Goal: Task Accomplishment & Management: Complete application form

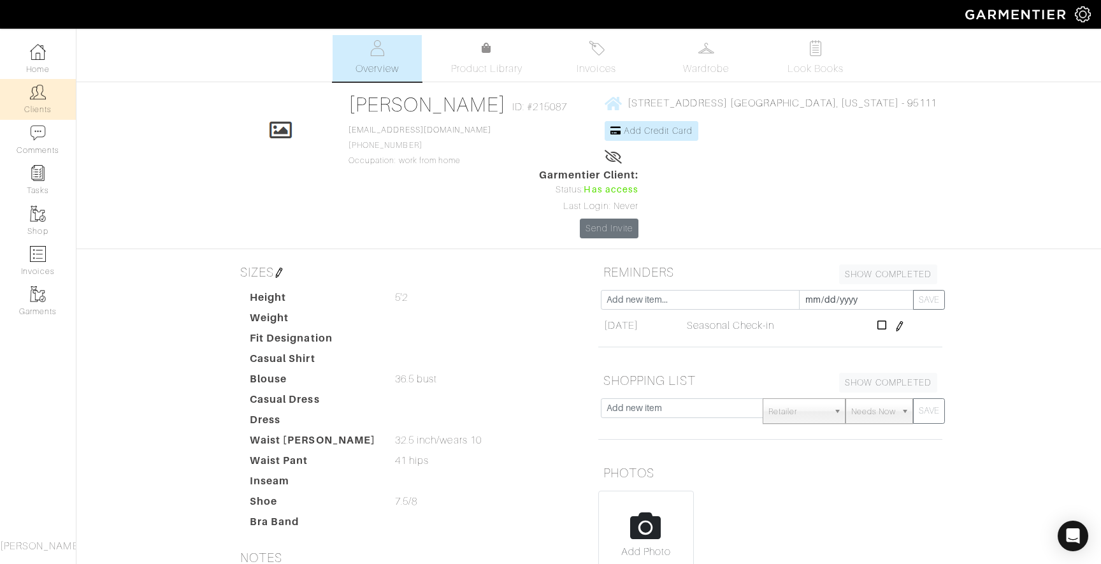
click at [36, 92] on img at bounding box center [38, 92] width 16 height 16
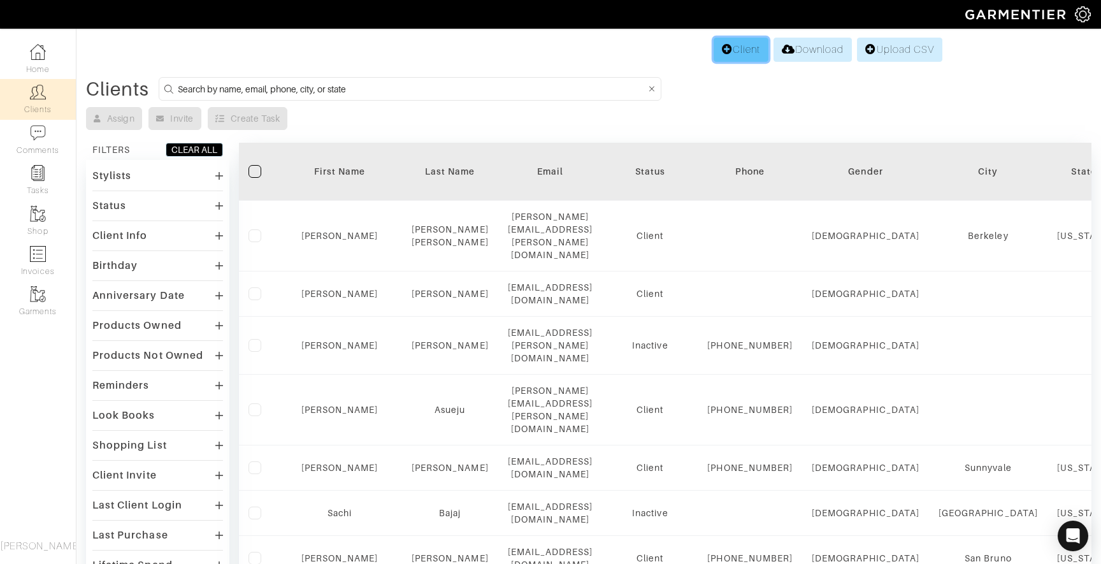
click at [735, 44] on link "Client" at bounding box center [741, 50] width 55 height 24
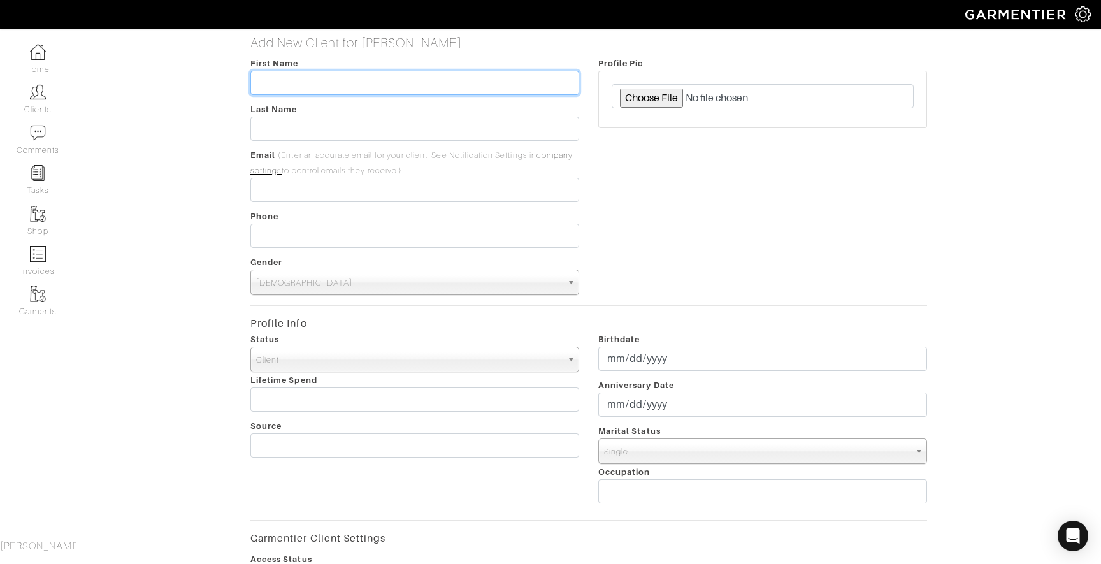
click at [338, 76] on input "text" at bounding box center [414, 83] width 329 height 24
type input "Mark"
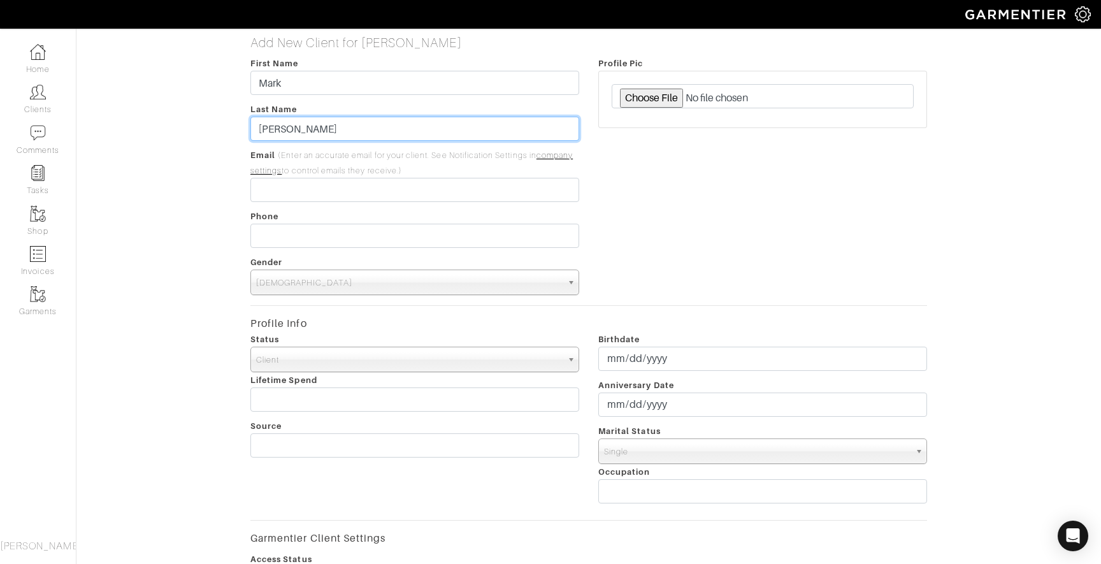
type input "Williamson"
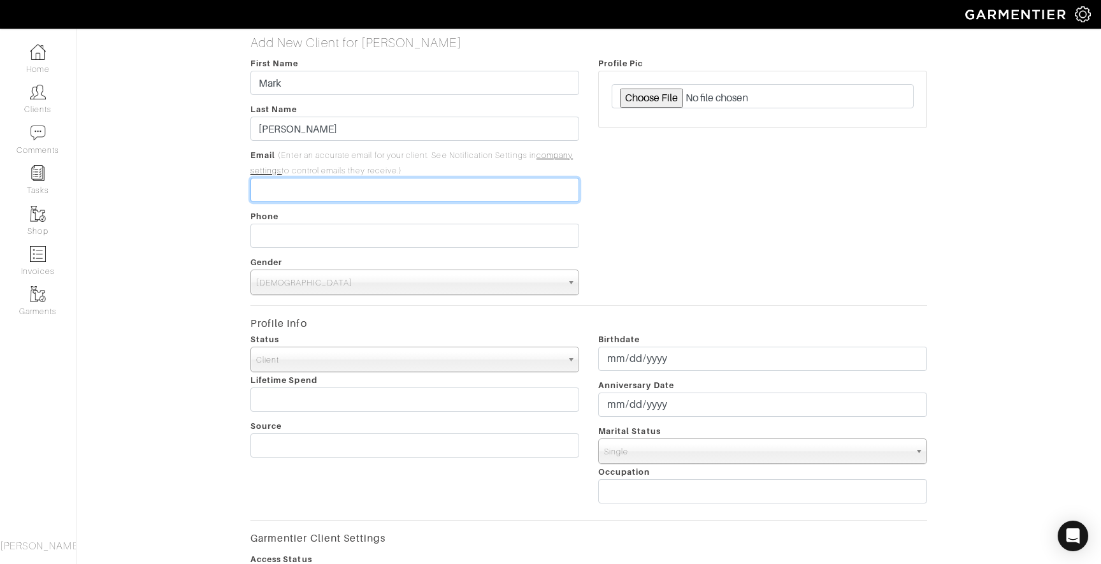
click at [331, 194] on input "email" at bounding box center [414, 190] width 329 height 24
paste input "[EMAIL_ADDRESS][PERSON_NAME][DOMAIN_NAME]"
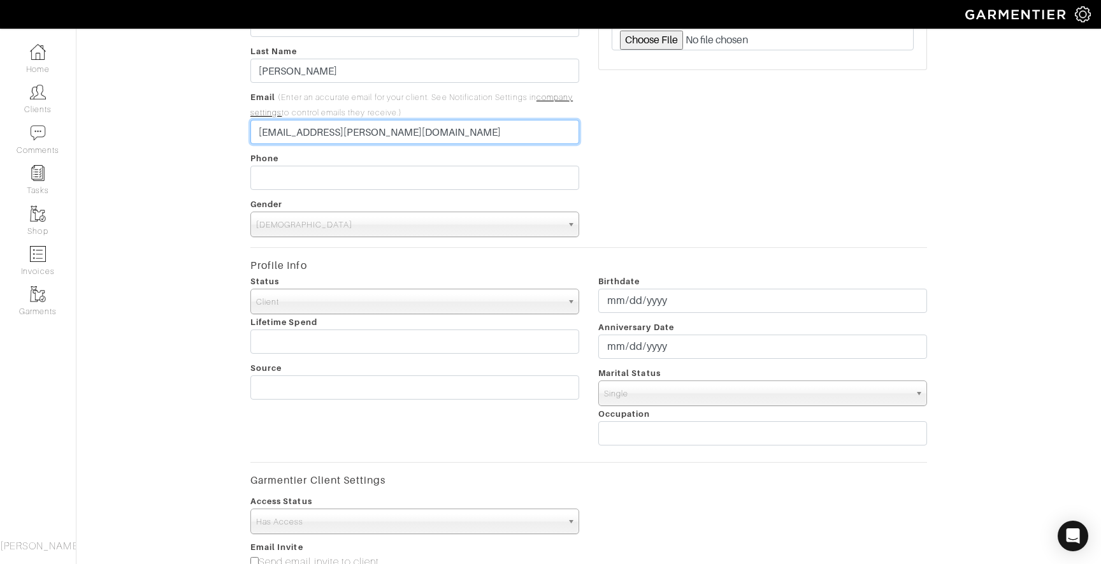
scroll to position [80, 0]
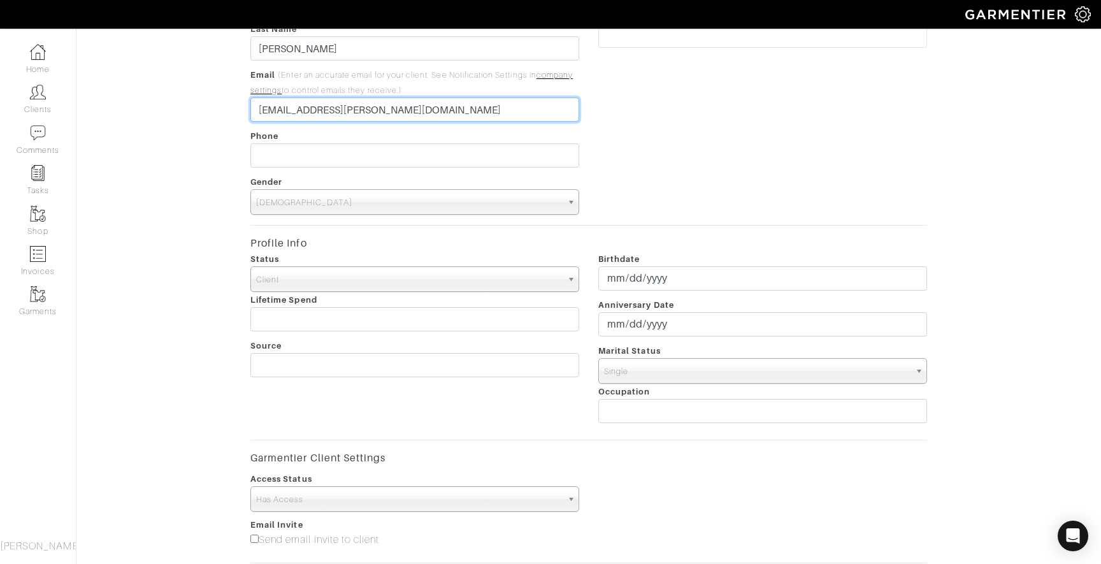
type input "[EMAIL_ADDRESS][PERSON_NAME][DOMAIN_NAME]"
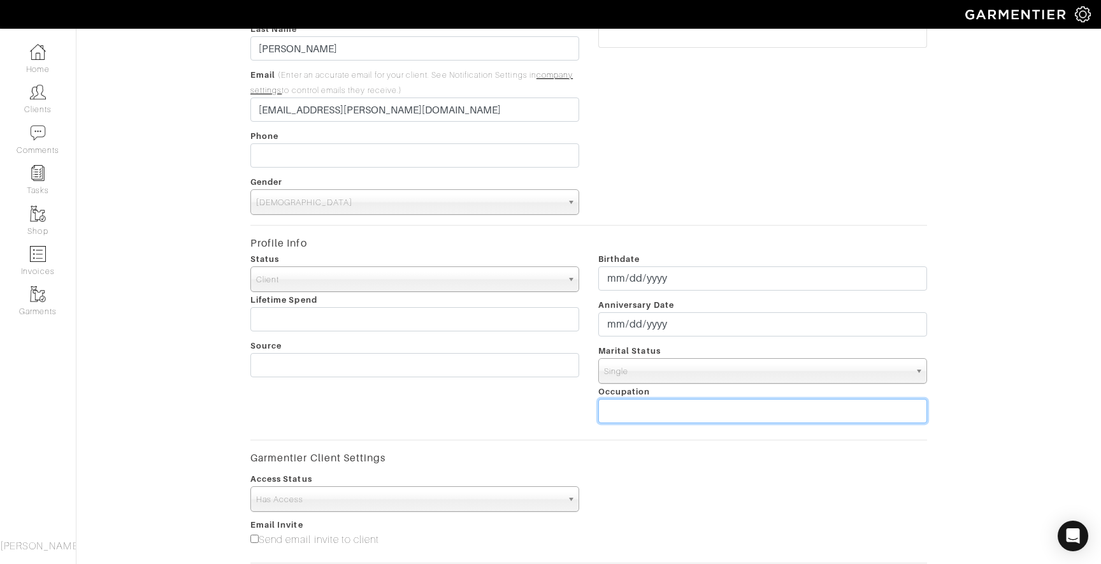
click at [653, 411] on input "text" at bounding box center [762, 411] width 329 height 24
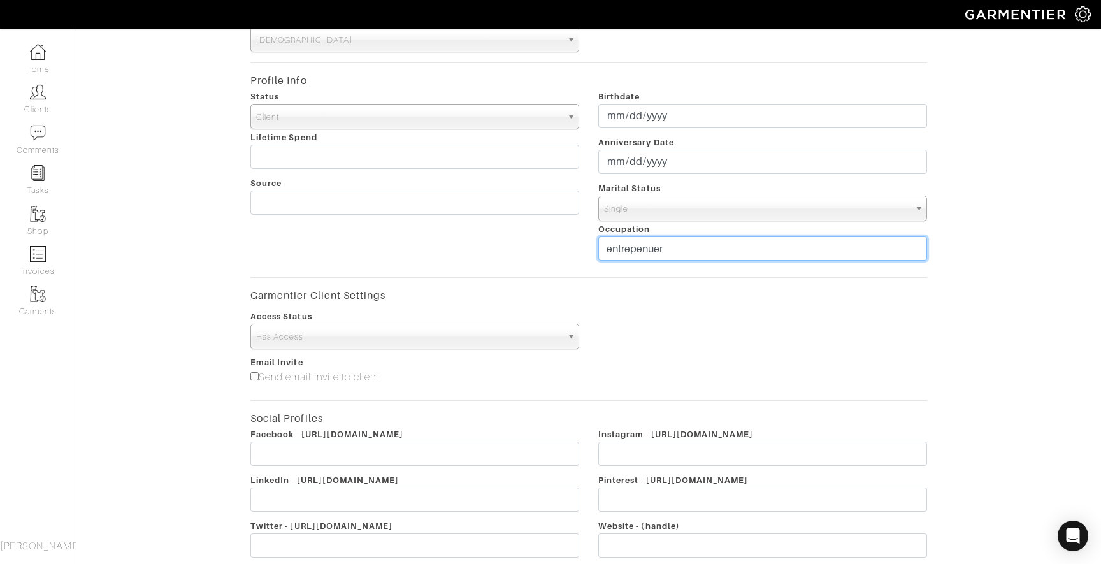
scroll to position [364, 0]
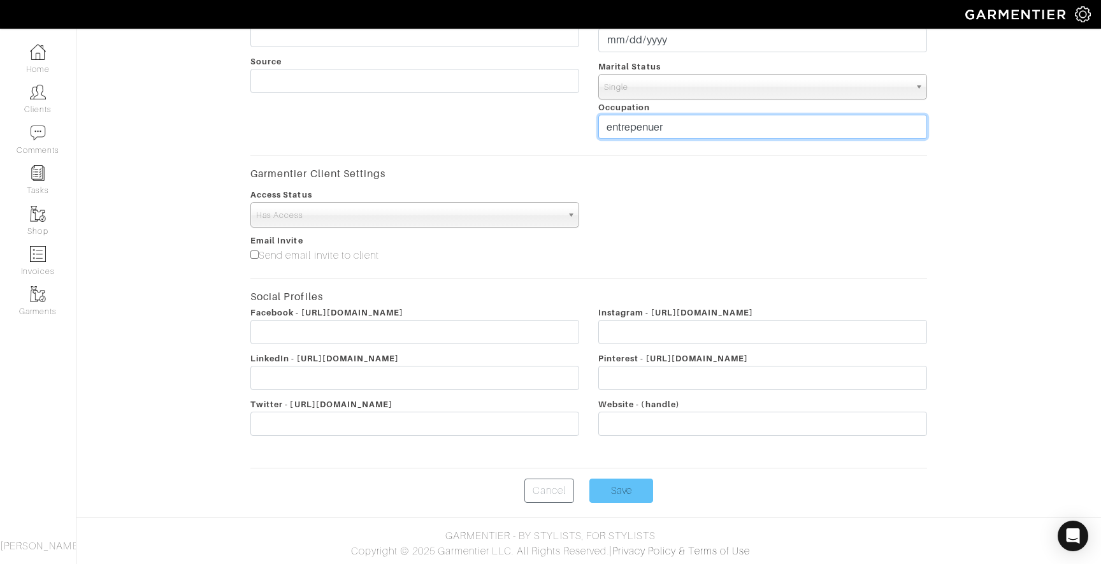
type input "entrepenuer"
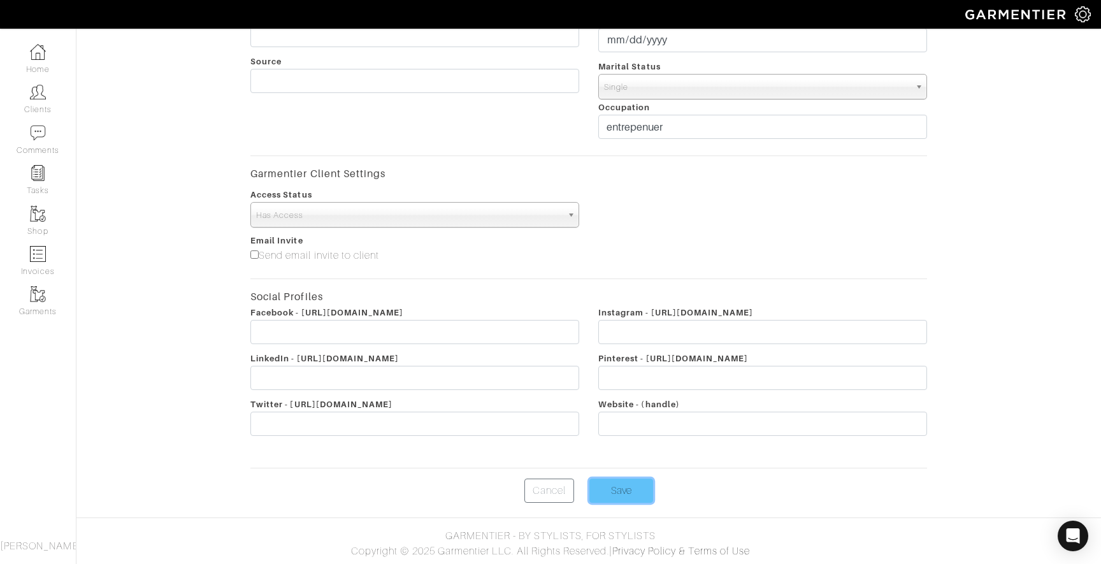
click at [625, 493] on input "Save" at bounding box center [621, 491] width 64 height 24
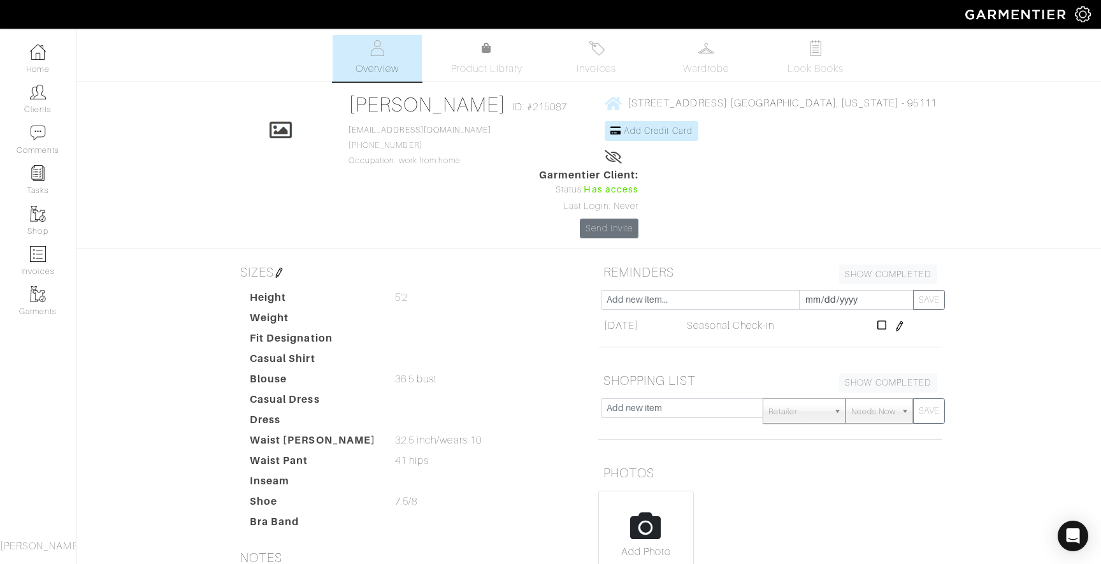
scroll to position [103, 0]
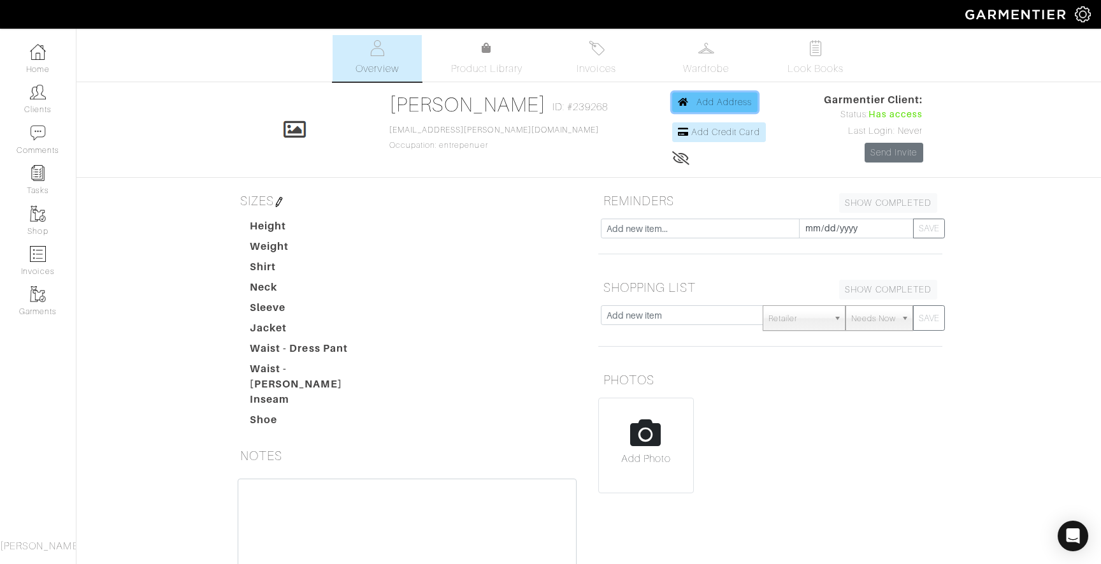
click at [707, 100] on span "Add Address" at bounding box center [724, 102] width 56 height 10
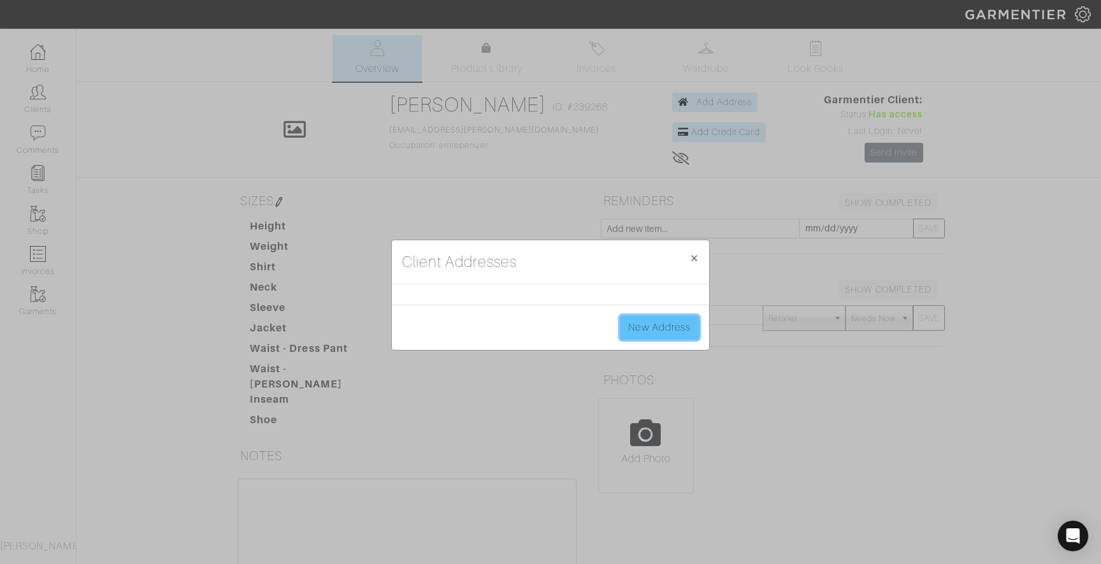
click at [675, 322] on link "New Address" at bounding box center [659, 327] width 79 height 24
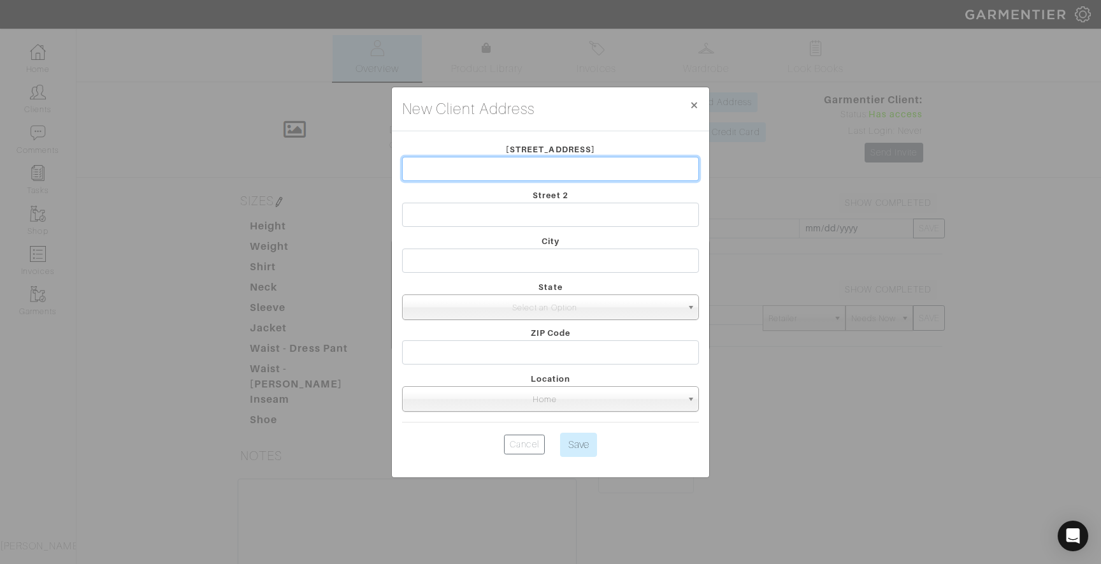
click at [482, 168] on input "text" at bounding box center [550, 169] width 297 height 24
paste input "[STREET_ADDRESS][PERSON_NAME]"
click at [634, 168] on input "[STREET_ADDRESS][PERSON_NAME]" at bounding box center [550, 169] width 297 height 24
type input "[STREET_ADDRESS][PERSON_NAME]"
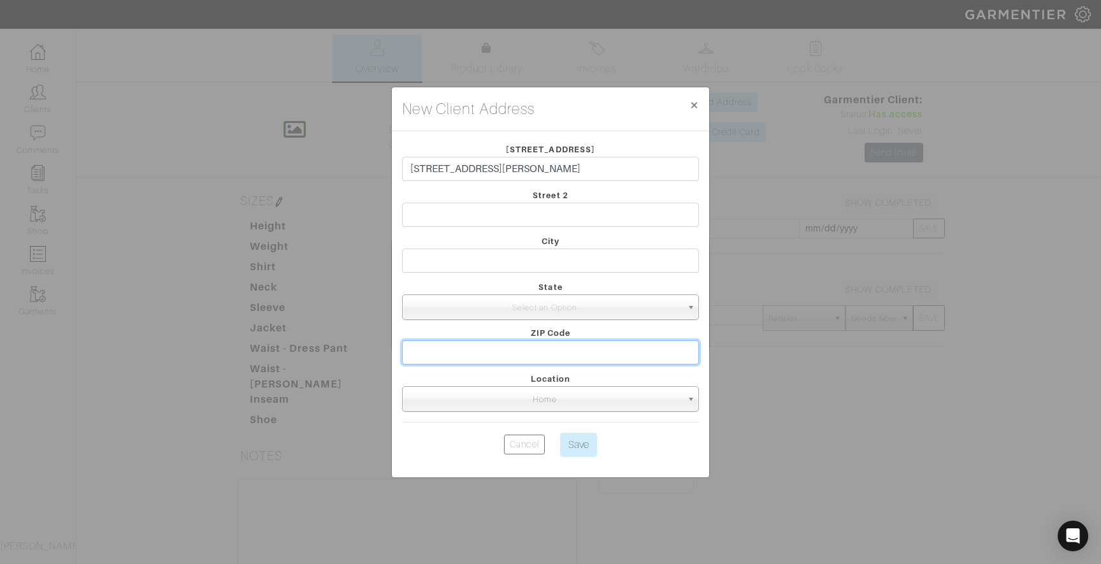
click at [559, 352] on input "text" at bounding box center [550, 352] width 297 height 24
paste input "94024"
type input "94024"
click at [571, 310] on span "Select an Option" at bounding box center [545, 307] width 274 height 25
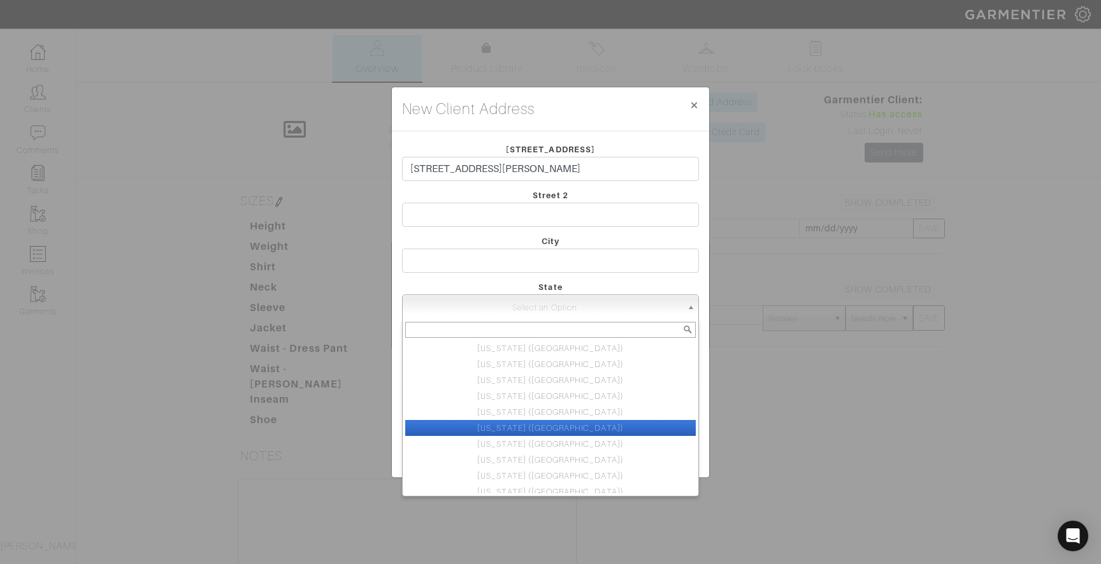
click at [572, 425] on li "[US_STATE] ([GEOGRAPHIC_DATA])" at bounding box center [550, 428] width 291 height 16
select select "6"
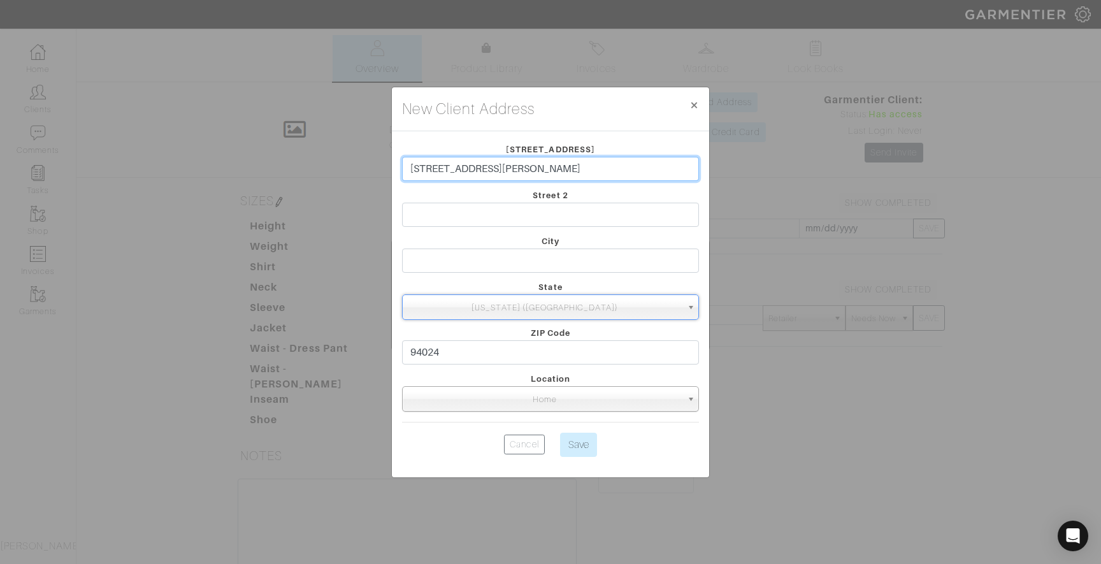
click at [612, 169] on input "[STREET_ADDRESS][PERSON_NAME]" at bounding box center [550, 169] width 297 height 24
drag, startPoint x: 612, startPoint y: 169, endPoint x: 524, endPoint y: 168, distance: 87.9
click at [524, 168] on input "[STREET_ADDRESS][PERSON_NAME]" at bounding box center [550, 169] width 297 height 24
type input "[STREET_ADDRESS][PERSON_NAME],"
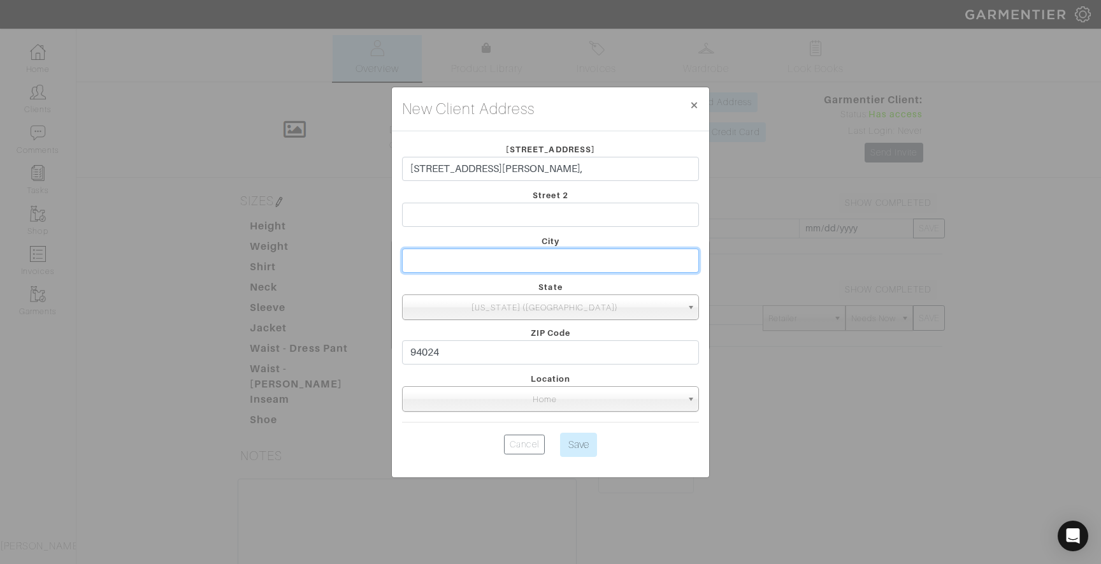
click at [518, 259] on input "text" at bounding box center [550, 261] width 297 height 24
paste input "[GEOGRAPHIC_DATA]"
type input "[GEOGRAPHIC_DATA]"
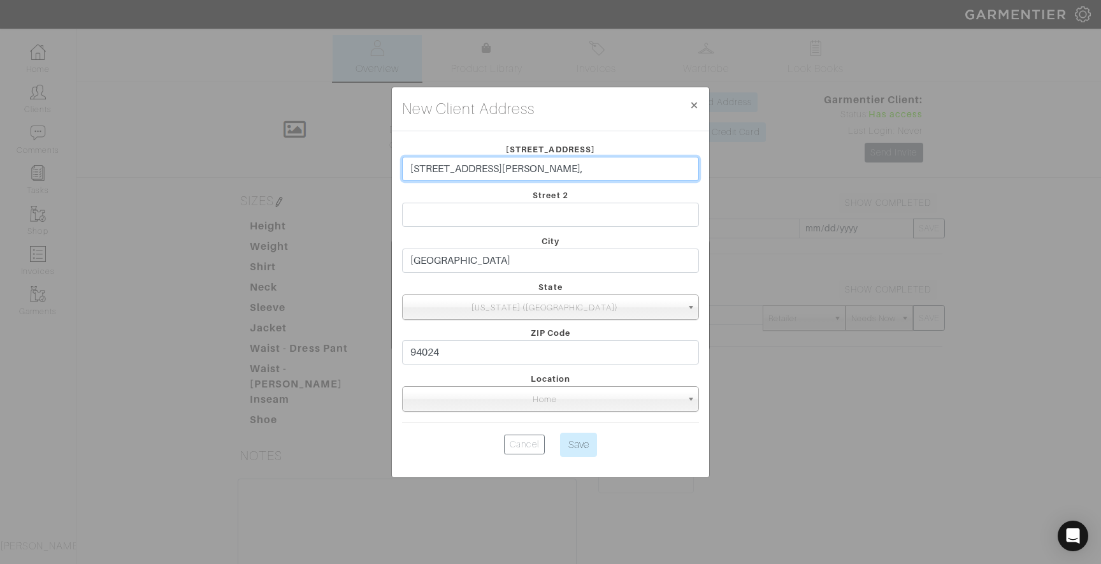
click at [524, 166] on input "[STREET_ADDRESS][PERSON_NAME]," at bounding box center [550, 169] width 297 height 24
type input "[STREET_ADDRESS][PERSON_NAME]"
click at [573, 437] on input "Save" at bounding box center [578, 445] width 37 height 24
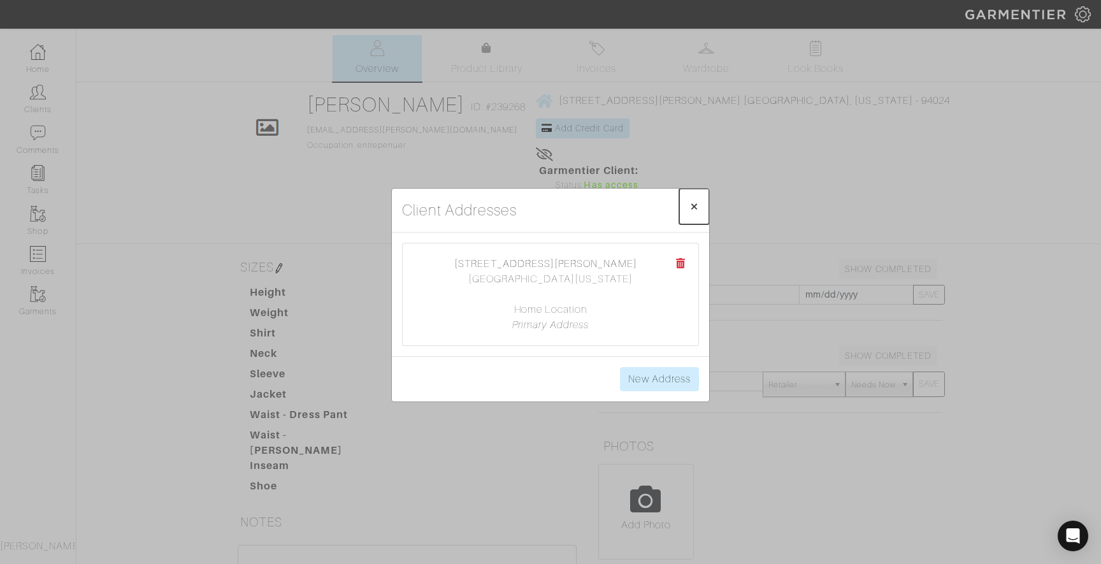
click at [693, 201] on span "×" at bounding box center [694, 206] width 10 height 17
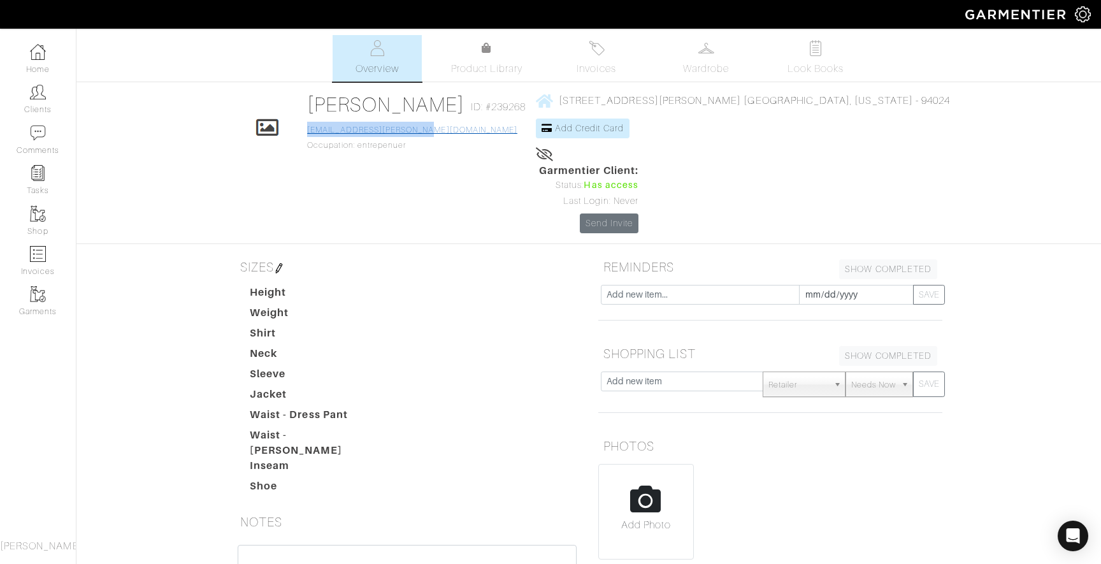
drag, startPoint x: 442, startPoint y: 129, endPoint x: 320, endPoint y: 127, distance: 121.7
click at [320, 127] on div "[PERSON_NAME] ID: #239268 [EMAIL_ADDRESS][PERSON_NAME][DOMAIN_NAME] Occupation:…" at bounding box center [419, 127] width 225 height 71
copy link "[EMAIL_ADDRESS][PERSON_NAME][DOMAIN_NAME]"
